Goal: Check status: Check status

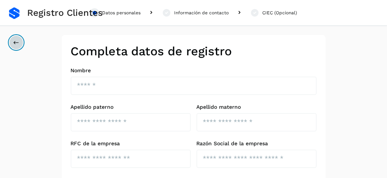
click at [21, 42] on button at bounding box center [16, 42] width 14 height 14
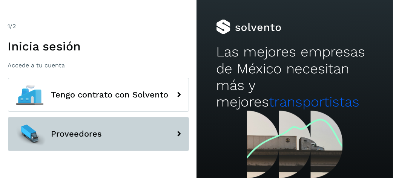
click at [143, 143] on button "Proveedores" at bounding box center [98, 134] width 181 height 34
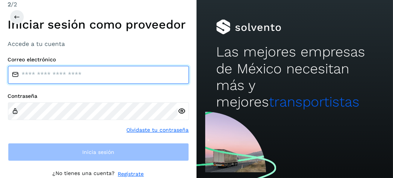
click at [79, 77] on input "email" at bounding box center [98, 75] width 181 height 18
click at [66, 73] on input "email" at bounding box center [98, 75] width 181 height 18
type input "**********"
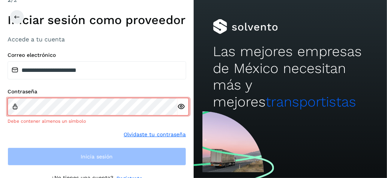
click at [93, 146] on div "**********" at bounding box center [97, 109] width 179 height 114
click at [180, 114] on div at bounding box center [183, 107] width 11 height 18
click at [181, 109] on icon at bounding box center [179, 107] width 8 height 8
click at [178, 108] on icon at bounding box center [179, 107] width 8 height 8
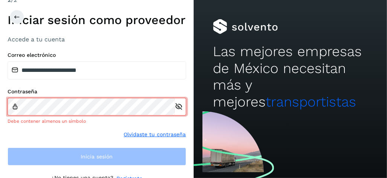
click at [144, 129] on div "Contraseña Debe contener almenos un símbolo Olvidaste tu contraseña" at bounding box center [97, 114] width 179 height 50
click at [149, 135] on link "Olvidaste tu contraseña" at bounding box center [155, 135] width 62 height 8
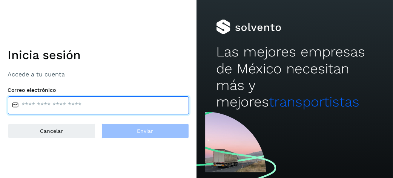
click at [102, 103] on input "email" at bounding box center [98, 106] width 181 height 18
type input "**********"
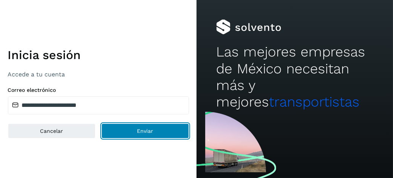
click at [129, 131] on button "Enviar" at bounding box center [145, 131] width 88 height 15
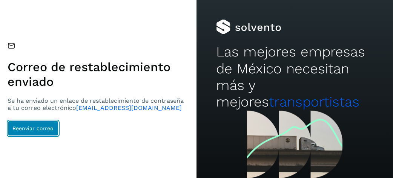
click at [52, 130] on span "Reenviar correo" at bounding box center [33, 128] width 41 height 5
click at [40, 123] on button "Reenviar correo" at bounding box center [33, 128] width 51 height 15
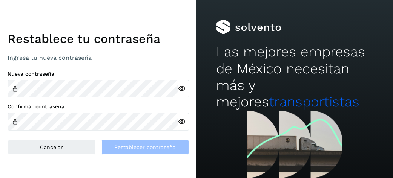
click at [69, 168] on div "Restablece tu contraseña Ingresa tu nueva contraseña Nueva contraseña Confirmar…" at bounding box center [98, 89] width 197 height 178
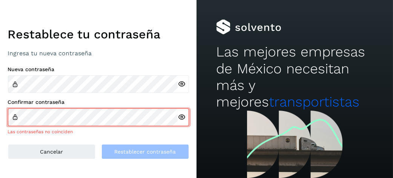
click at [180, 83] on icon at bounding box center [182, 84] width 8 height 8
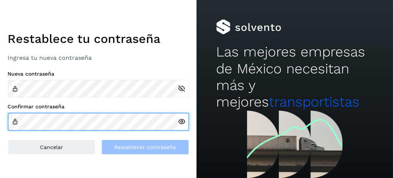
click at [107, 109] on div "Confirmar contraseña" at bounding box center [98, 117] width 181 height 27
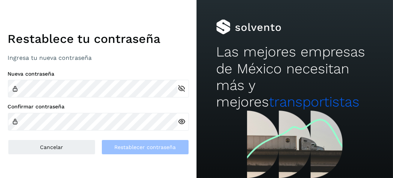
click at [108, 112] on div "Confirmar contraseña" at bounding box center [98, 117] width 181 height 27
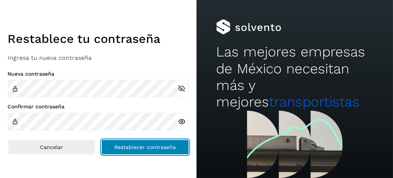
click at [133, 145] on span "Restablecer contraseña" at bounding box center [144, 147] width 61 height 5
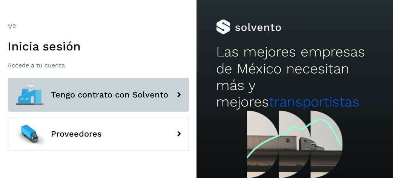
click at [181, 97] on icon at bounding box center [179, 95] width 15 height 15
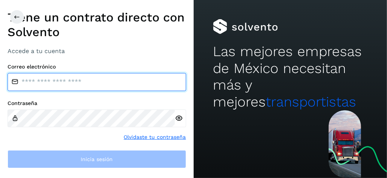
click at [70, 82] on input "email" at bounding box center [97, 82] width 179 height 18
click at [57, 83] on input "email" at bounding box center [97, 82] width 179 height 18
type input "**********"
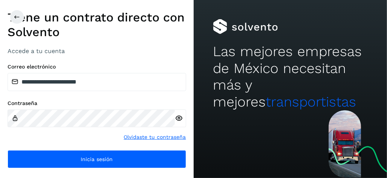
click at [178, 118] on icon at bounding box center [179, 119] width 8 height 8
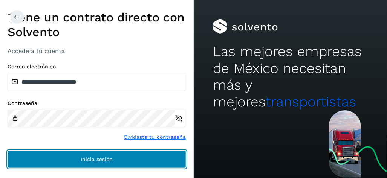
click at [141, 163] on button "Inicia sesión" at bounding box center [97, 160] width 179 height 18
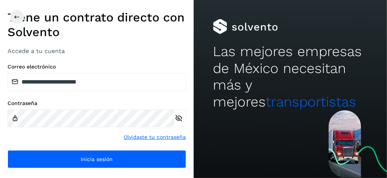
scroll to position [7, 0]
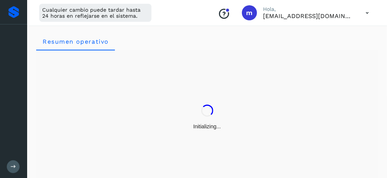
click at [141, 149] on div "Initializing..." at bounding box center [207, 118] width 342 height 134
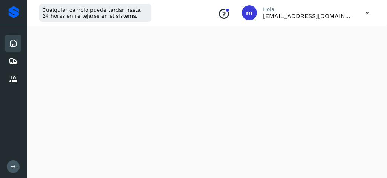
scroll to position [189, 0]
click at [13, 61] on icon at bounding box center [13, 61] width 9 height 9
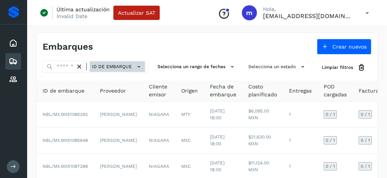
click at [141, 69] on icon at bounding box center [139, 67] width 8 height 8
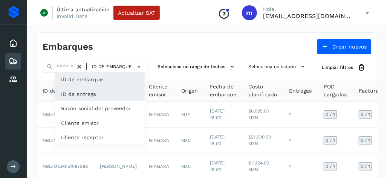
click at [111, 95] on div "ID de entrega" at bounding box center [100, 94] width 90 height 14
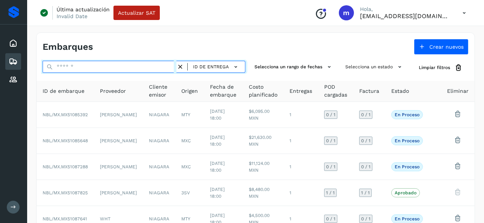
drag, startPoint x: 376, startPoint y: 0, endPoint x: 120, endPoint y: 65, distance: 264.3
click at [120, 65] on input "text" at bounding box center [110, 67] width 134 height 12
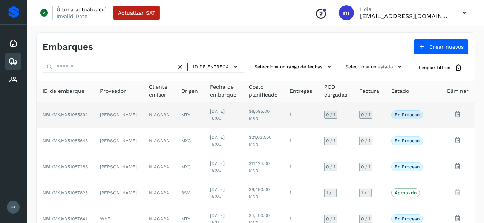
click at [112, 106] on td "[PERSON_NAME]" at bounding box center [118, 115] width 49 height 26
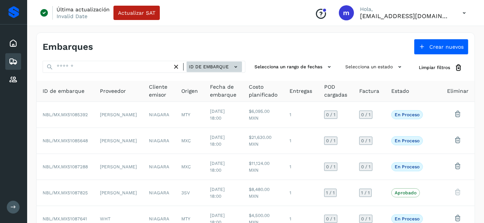
click at [201, 69] on button "ID de embarque" at bounding box center [214, 66] width 55 height 11
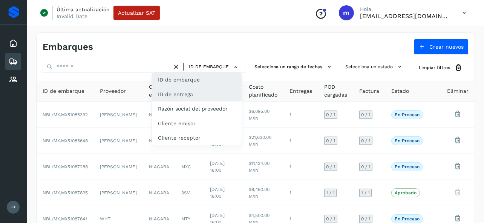
click at [189, 93] on div "ID de entrega" at bounding box center [197, 94] width 90 height 14
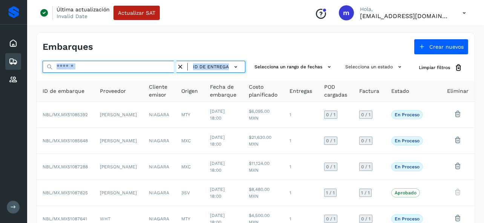
click at [115, 65] on input "text" at bounding box center [110, 67] width 134 height 12
paste input "******"
type input "******"
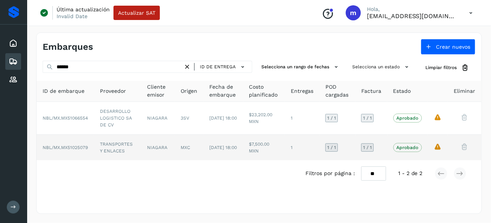
click at [171, 149] on td "NIAGARA" at bounding box center [157, 148] width 33 height 26
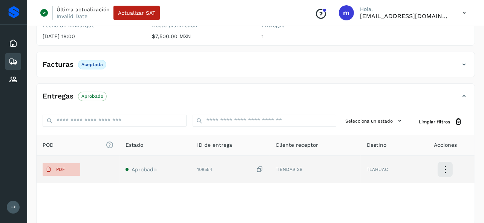
scroll to position [141, 0]
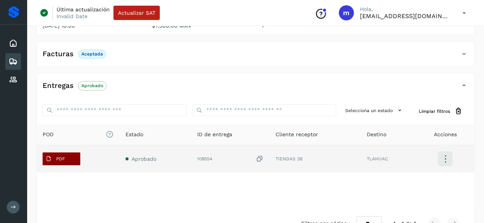
click at [58, 156] on p "PDF" at bounding box center [60, 158] width 9 height 5
click at [69, 159] on button "PDF" at bounding box center [62, 158] width 38 height 13
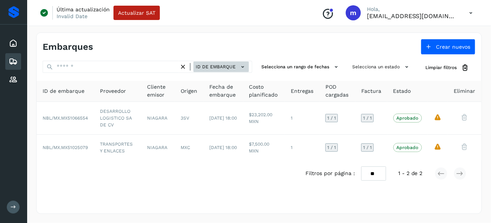
click at [217, 68] on span "ID de embarque" at bounding box center [216, 66] width 40 height 7
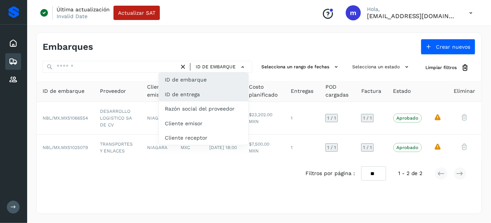
click at [197, 94] on div "ID de entrega" at bounding box center [204, 94] width 90 height 14
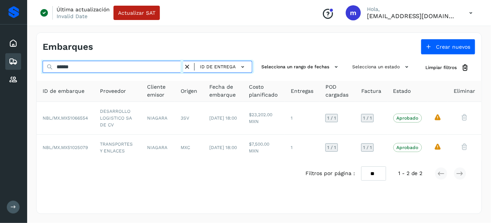
click at [111, 65] on input "******" at bounding box center [113, 67] width 141 height 12
drag, startPoint x: 110, startPoint y: 67, endPoint x: -2, endPoint y: 62, distance: 112.2
click at [0, 62] on html "Inicio Embarques Proveedores Salir Última actualización Invalid Date Actualizar…" at bounding box center [245, 111] width 491 height 223
paste input "text"
type input "******"
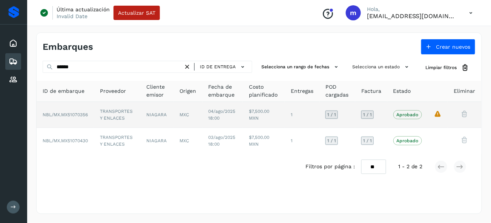
click at [153, 118] on td "NIAGARA" at bounding box center [157, 115] width 34 height 26
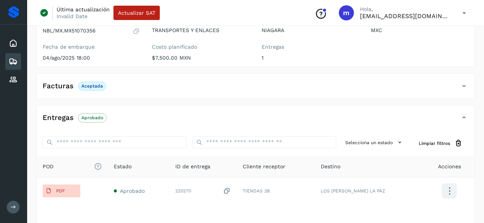
scroll to position [163, 0]
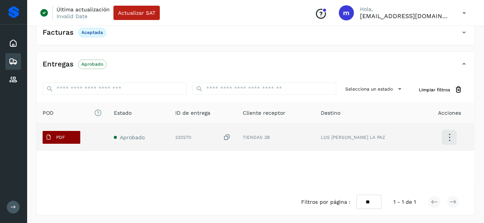
click at [71, 134] on button "PDF" at bounding box center [62, 137] width 38 height 13
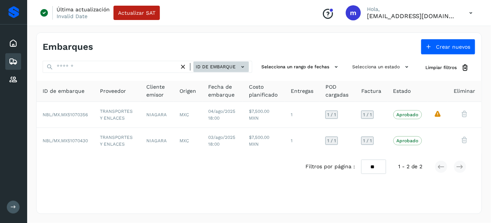
click at [201, 64] on span "ID de embarque" at bounding box center [216, 66] width 40 height 7
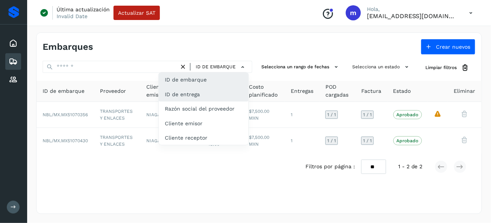
click at [195, 95] on div "ID de entrega" at bounding box center [204, 94] width 90 height 14
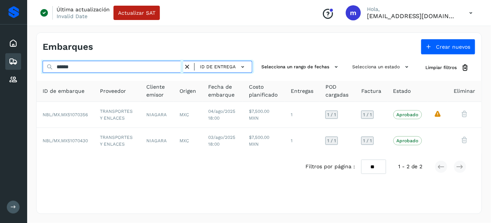
drag, startPoint x: 112, startPoint y: 67, endPoint x: 8, endPoint y: 55, distance: 104.4
click at [9, 55] on div "Inicio Embarques Proveedores Salir Última actualización Invalid Date Actualizar…" at bounding box center [245, 111] width 491 height 223
paste input "text"
type input "****"
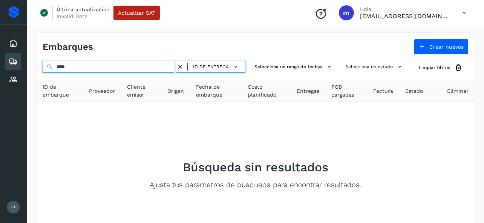
click at [86, 66] on input "****" at bounding box center [110, 67] width 134 height 12
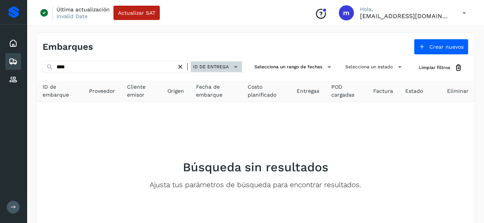
click at [200, 71] on button "ID de entrega" at bounding box center [216, 66] width 51 height 11
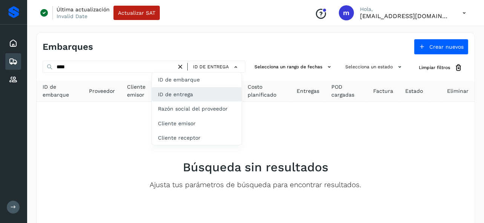
click at [195, 97] on div "ID de entrega" at bounding box center [197, 94] width 90 height 14
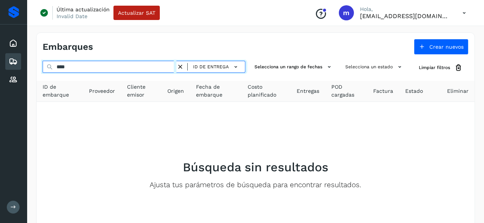
click at [99, 66] on input "****" at bounding box center [110, 67] width 134 height 12
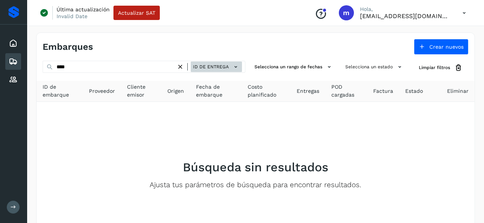
click at [215, 64] on span "ID de entrega" at bounding box center [211, 66] width 36 height 7
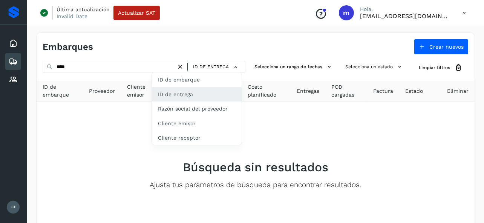
click at [14, 12] on div at bounding box center [13, 12] width 11 height 12
click at [16, 54] on div "Embarques" at bounding box center [13, 61] width 16 height 17
click at [16, 41] on icon at bounding box center [13, 43] width 9 height 9
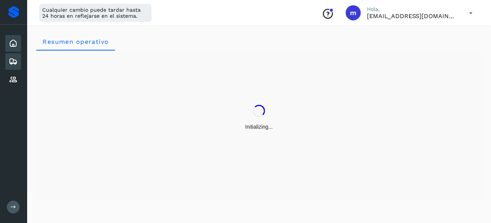
click at [16, 59] on icon at bounding box center [13, 61] width 9 height 9
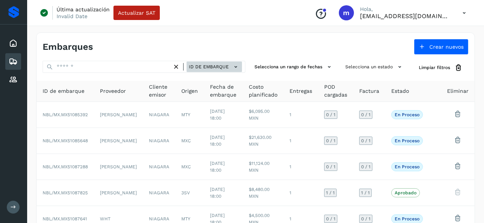
click at [199, 68] on span "ID de embarque" at bounding box center [209, 66] width 40 height 7
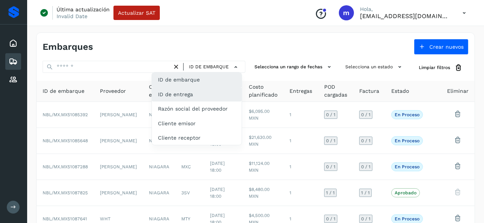
click at [187, 96] on div "ID de entrega" at bounding box center [197, 94] width 90 height 14
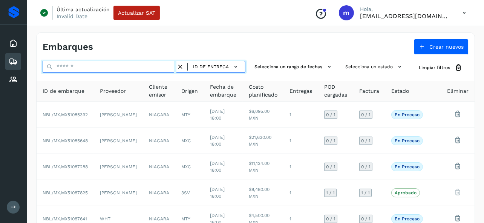
click at [116, 63] on input "text" at bounding box center [110, 67] width 134 height 12
paste input "****"
type input "****"
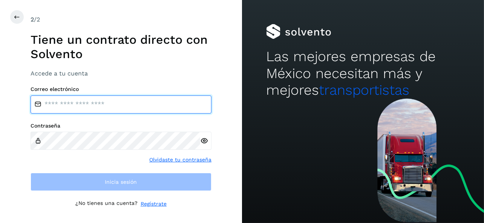
type input "**********"
